Goal: Use online tool/utility: Utilize a website feature to perform a specific function

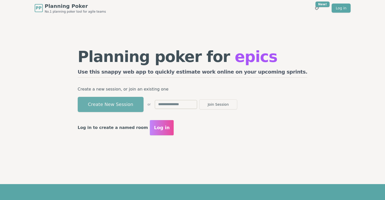
click at [132, 104] on button "Create New Session" at bounding box center [111, 104] width 66 height 15
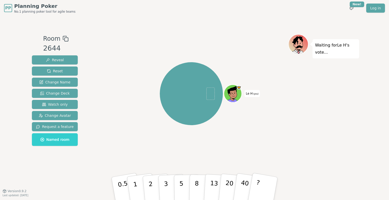
click at [63, 39] on icon at bounding box center [66, 39] width 6 height 6
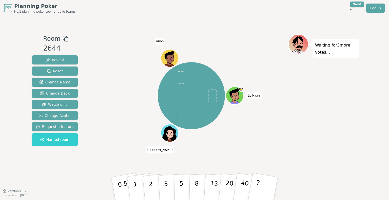
click at [252, 49] on div "Le H (you) Norbert H anon" at bounding box center [192, 95] width 194 height 105
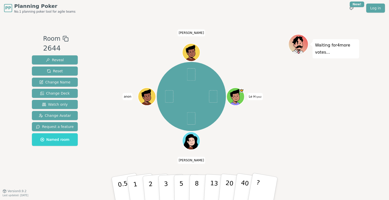
click at [257, 55] on div "Le H (you) Norbert H anon mohammed" at bounding box center [192, 96] width 194 height 107
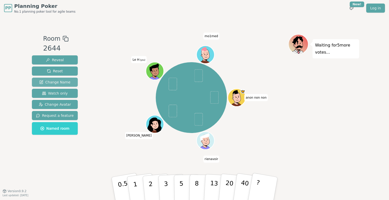
click at [58, 81] on span "Change Name" at bounding box center [54, 82] width 31 height 5
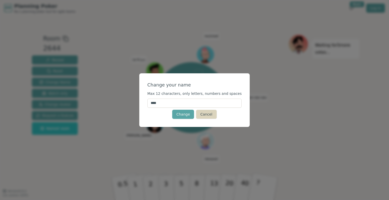
click at [210, 115] on button "Cancel" at bounding box center [206, 114] width 21 height 9
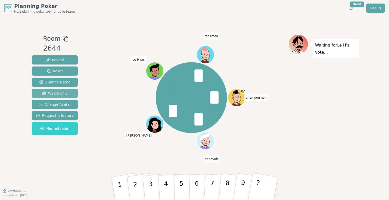
click at [61, 94] on span "Watch only" at bounding box center [55, 93] width 26 height 5
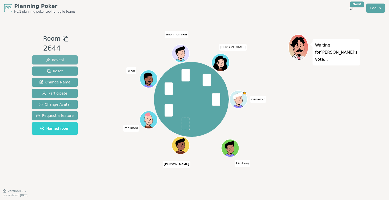
click at [62, 60] on button "Reveal" at bounding box center [55, 59] width 46 height 9
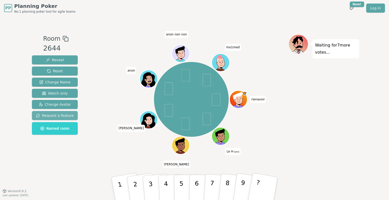
click at [55, 115] on span "Request a feature" at bounding box center [55, 115] width 38 height 5
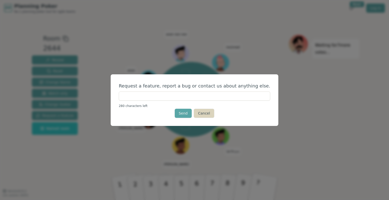
click at [204, 109] on button "Cancel" at bounding box center [204, 113] width 21 height 9
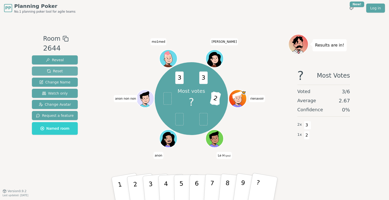
click at [68, 70] on button "Reset" at bounding box center [55, 71] width 46 height 9
